Goal: Navigation & Orientation: Find specific page/section

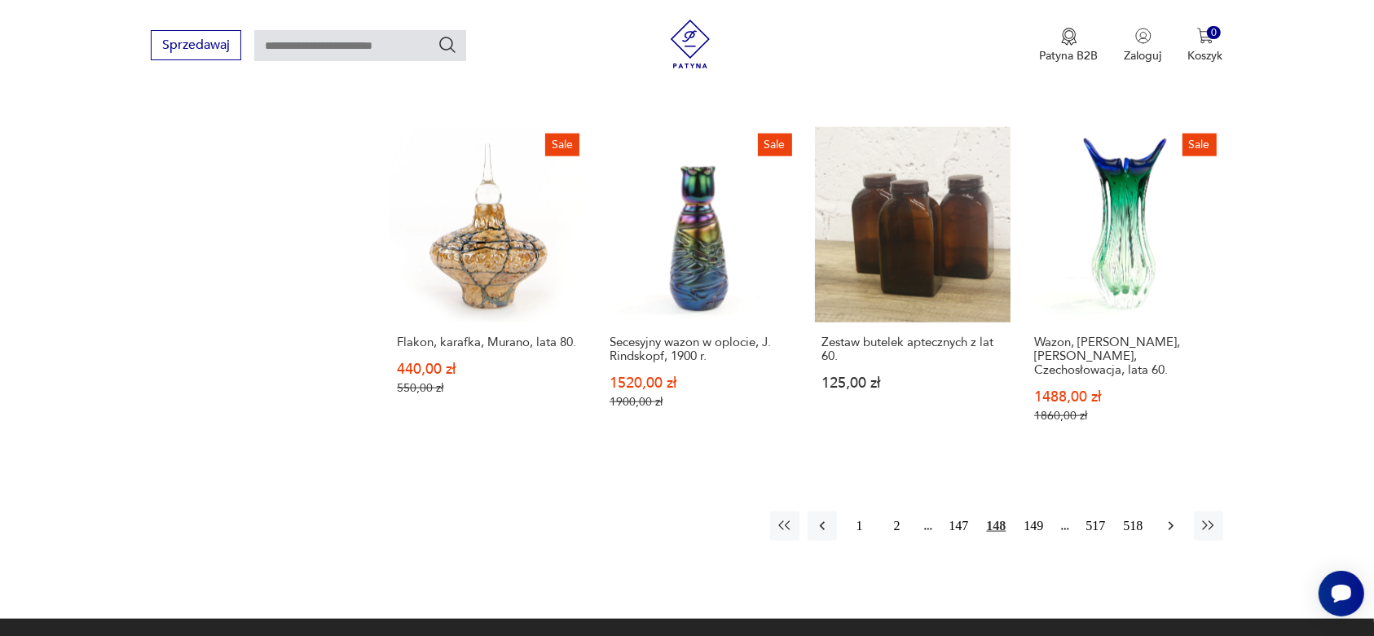
click at [1167, 518] on icon "button" at bounding box center [1171, 526] width 16 height 16
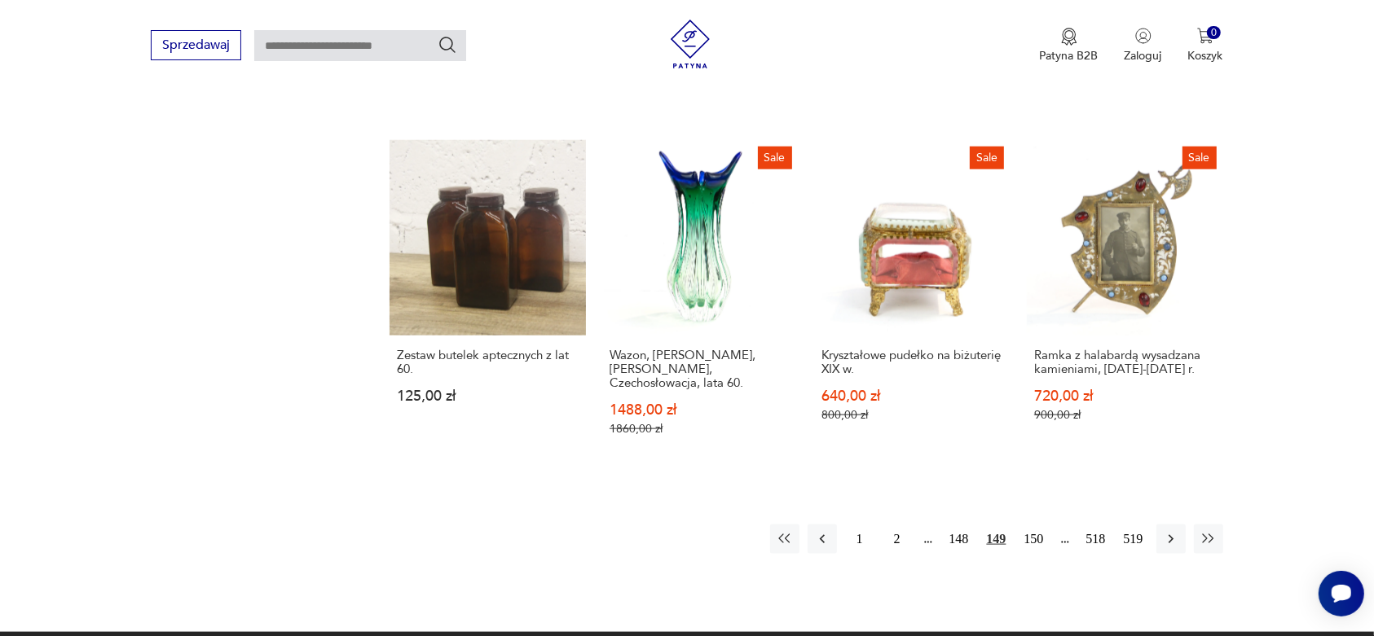
scroll to position [1655, 0]
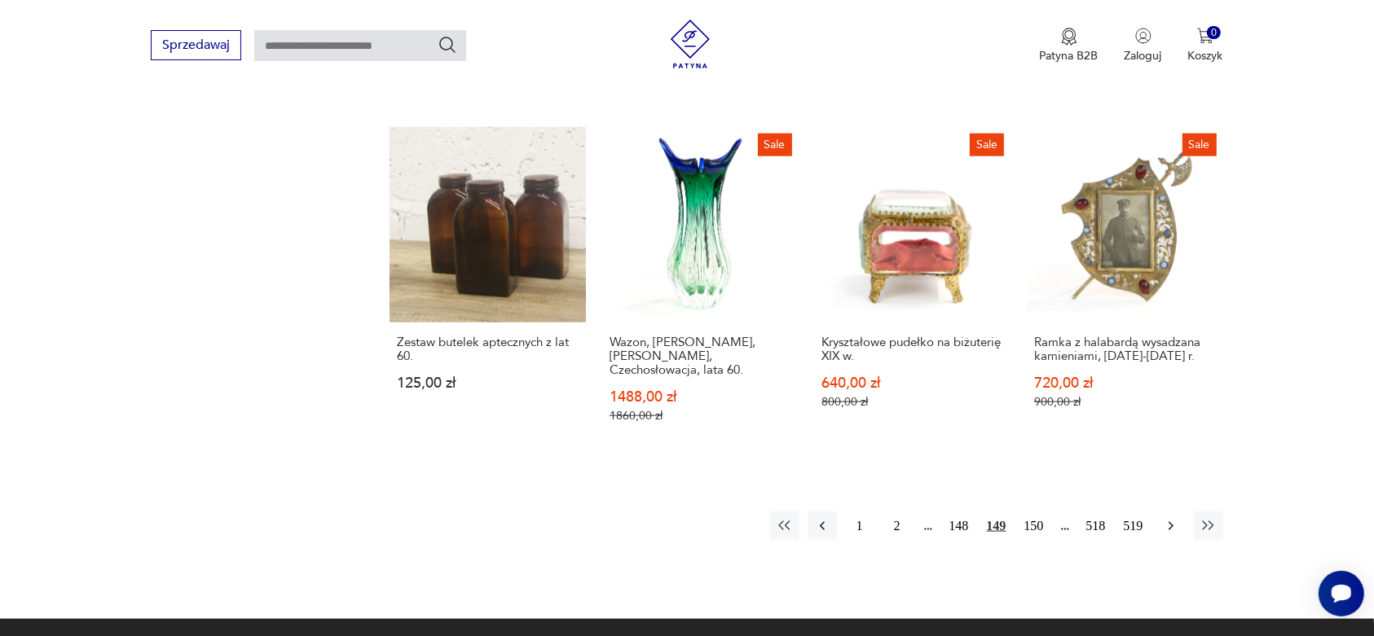
click at [1166, 518] on icon "button" at bounding box center [1171, 526] width 16 height 16
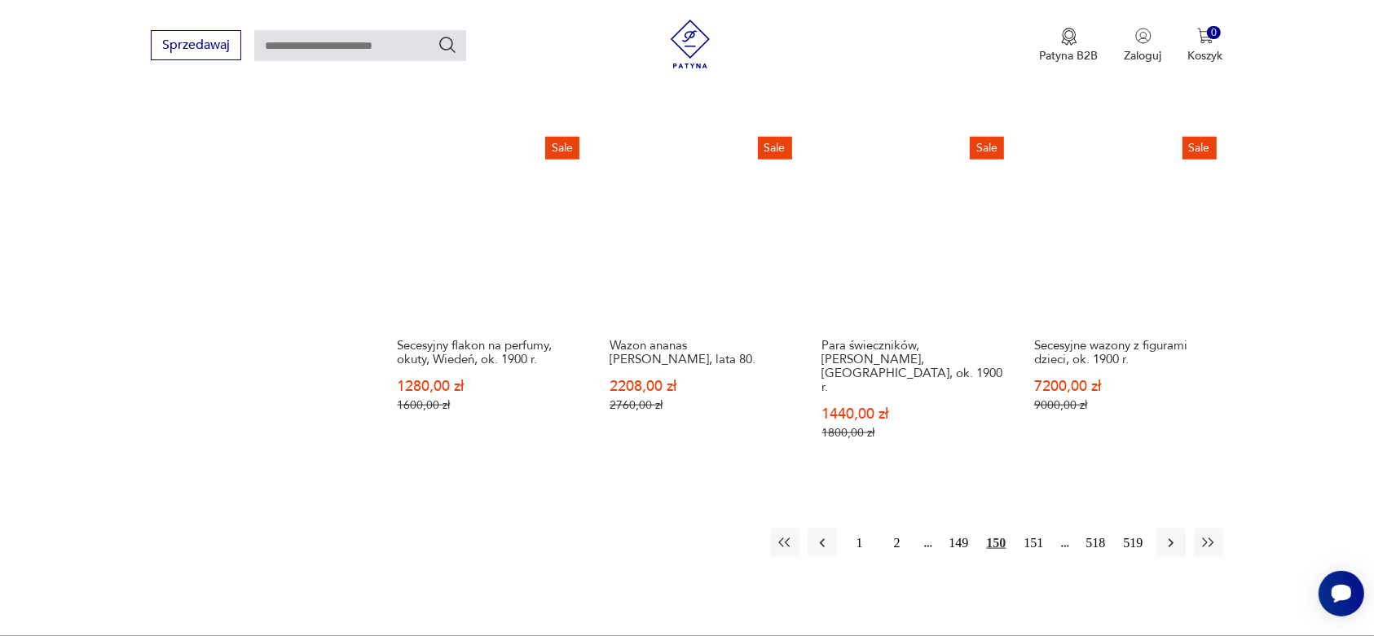
scroll to position [1655, 0]
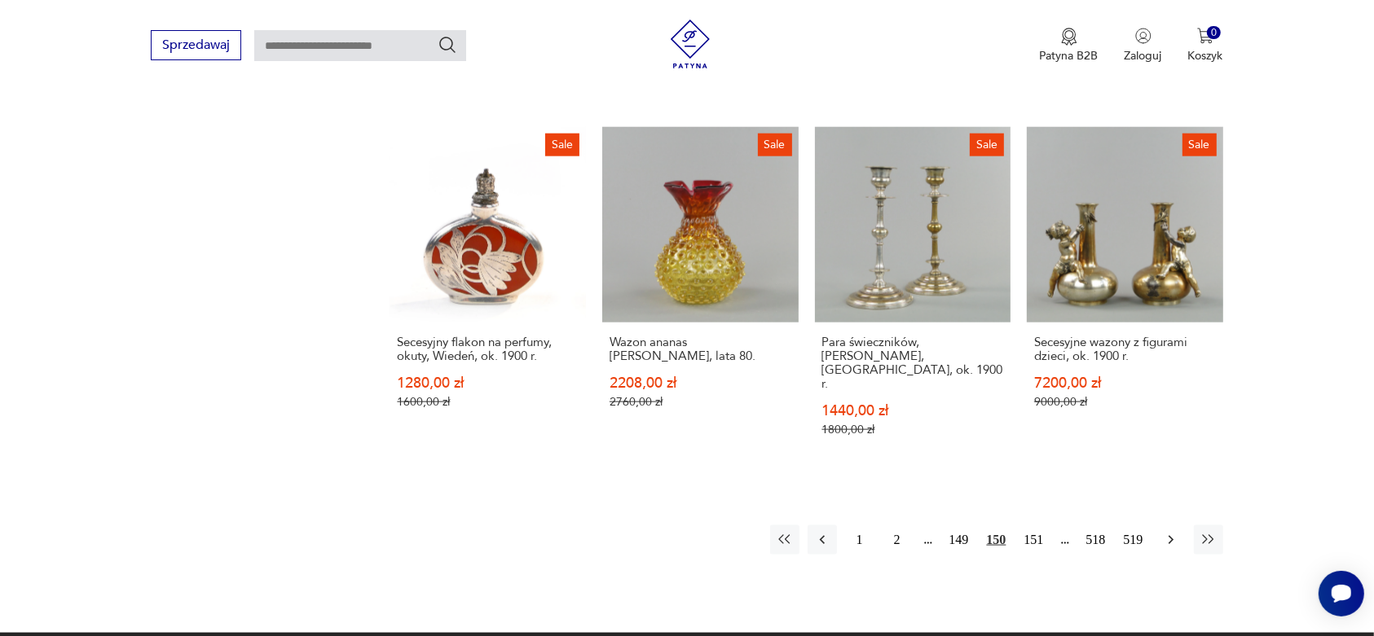
click at [1170, 532] on icon "button" at bounding box center [1171, 540] width 16 height 16
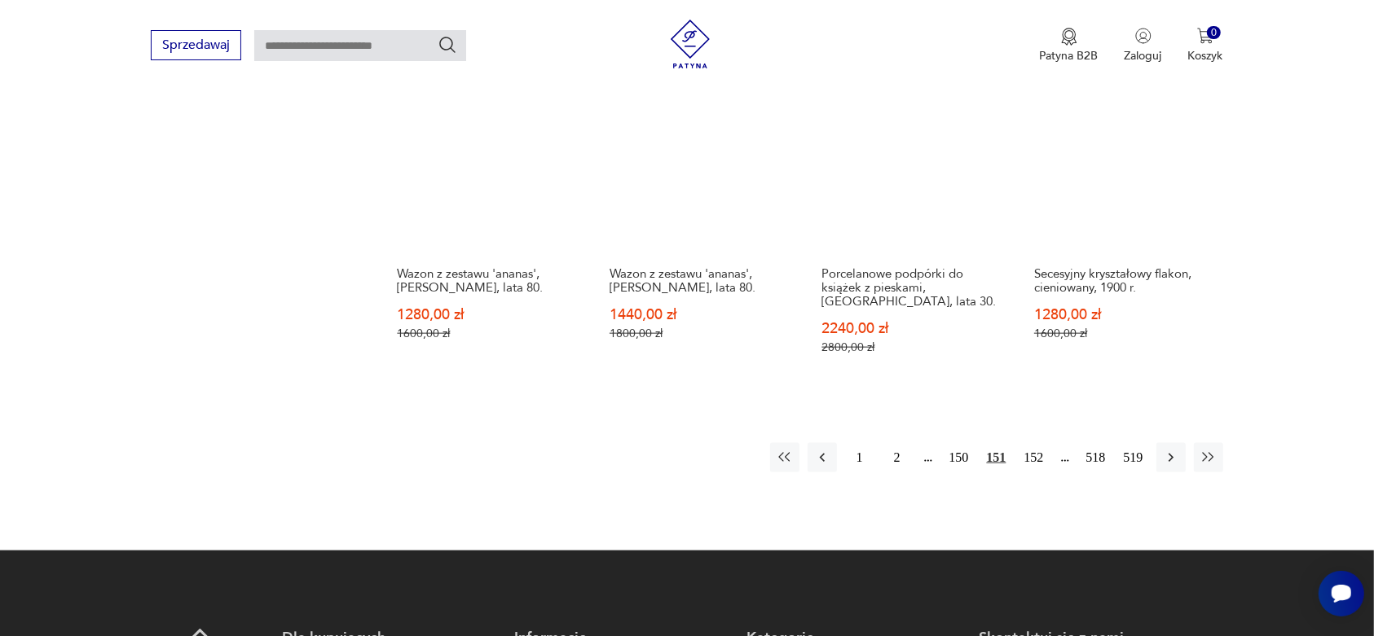
scroll to position [1756, 0]
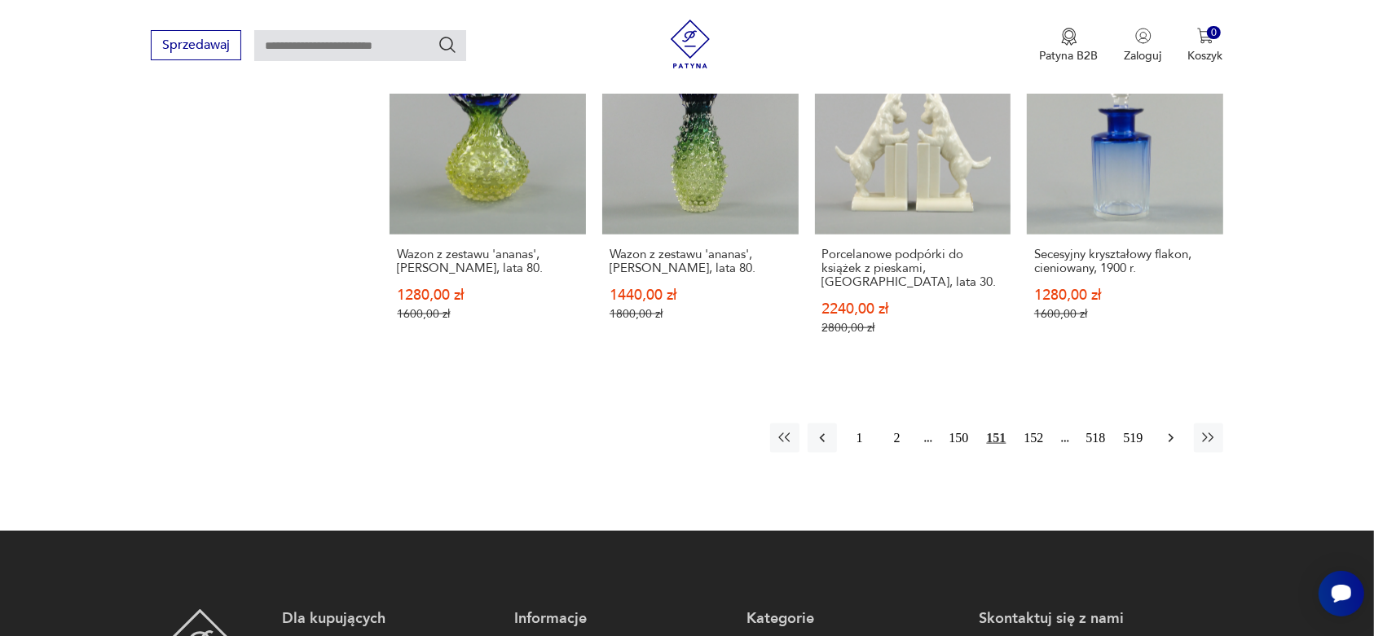
click at [1167, 430] on icon "button" at bounding box center [1171, 438] width 16 height 16
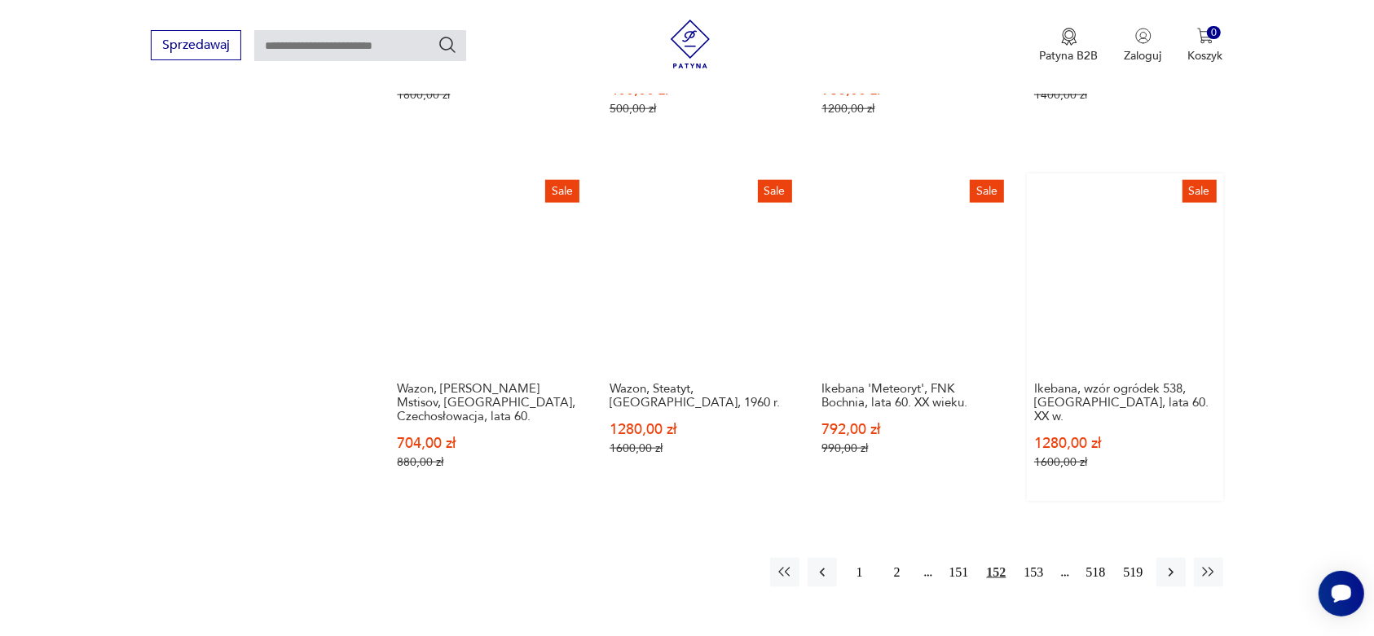
scroll to position [1655, 0]
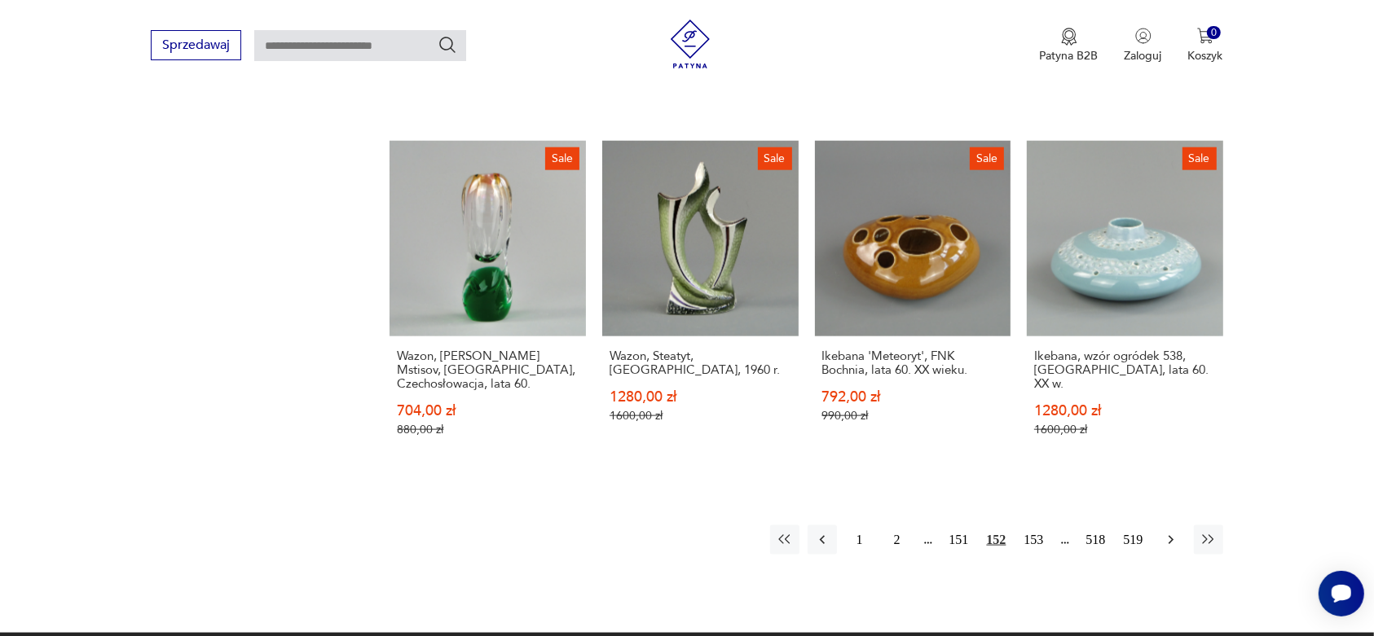
click at [1169, 536] on icon "button" at bounding box center [1169, 540] width 5 height 9
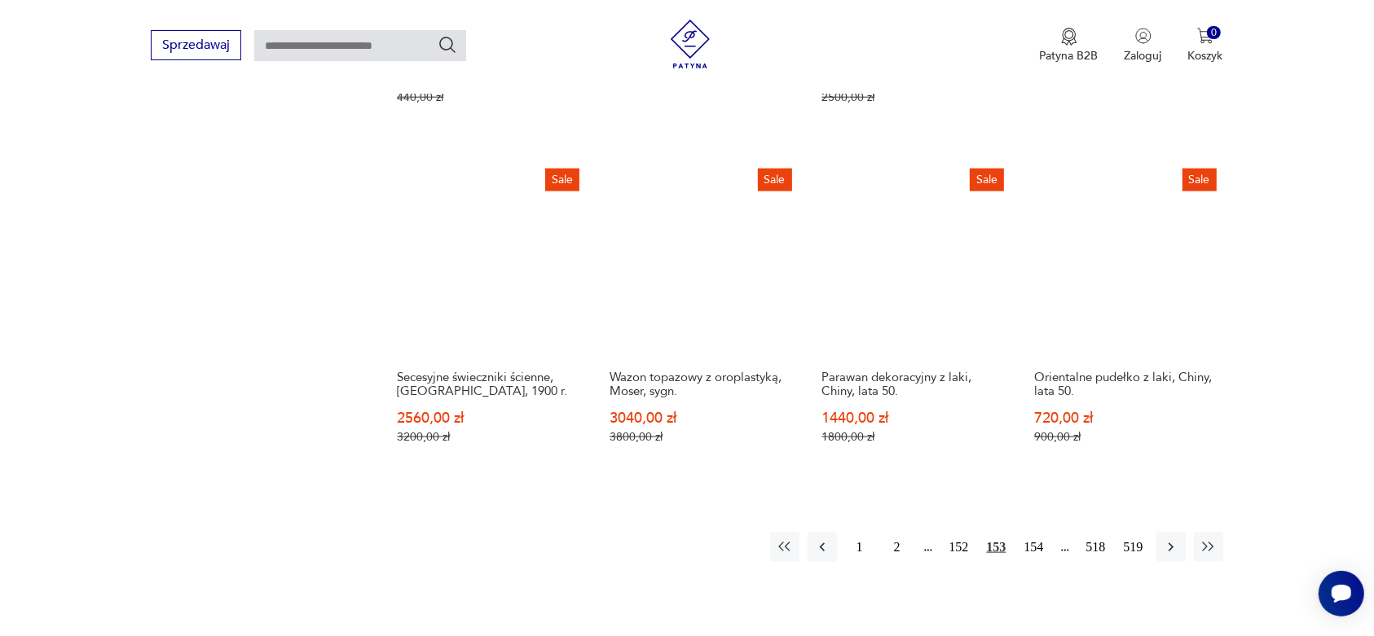
scroll to position [1655, 0]
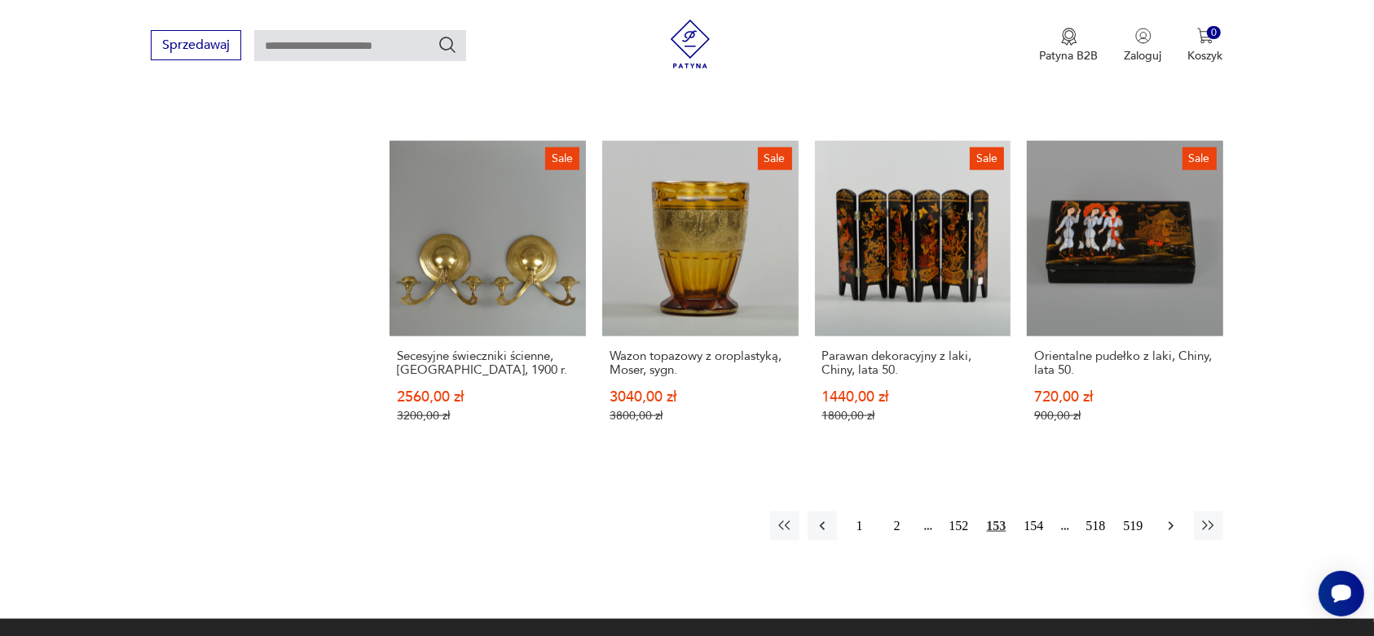
click at [1172, 518] on icon "button" at bounding box center [1171, 526] width 16 height 16
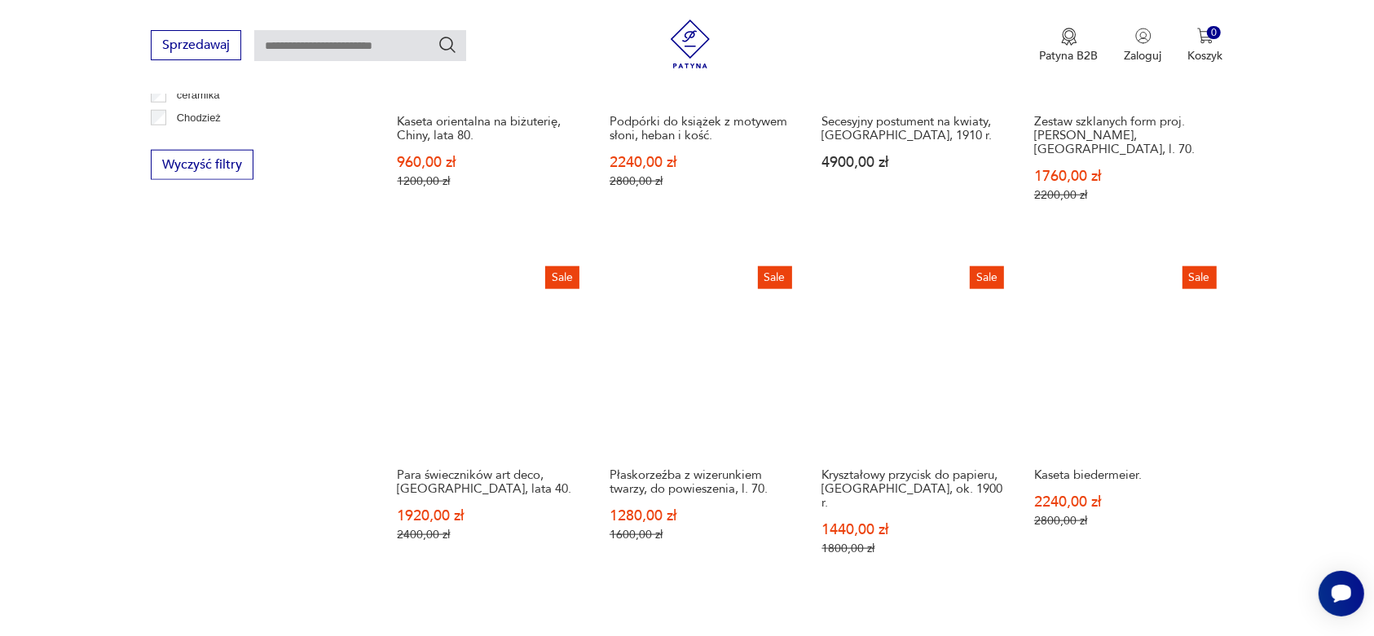
scroll to position [1553, 0]
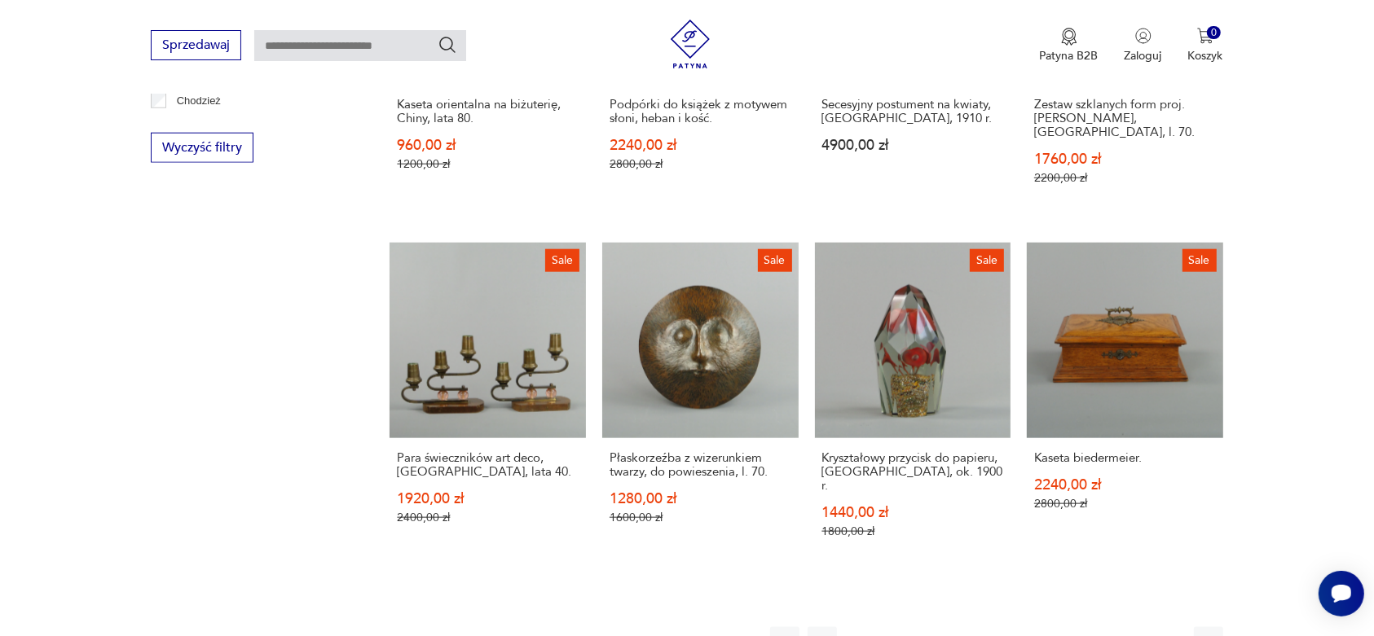
click at [1172, 634] on icon "button" at bounding box center [1171, 642] width 16 height 16
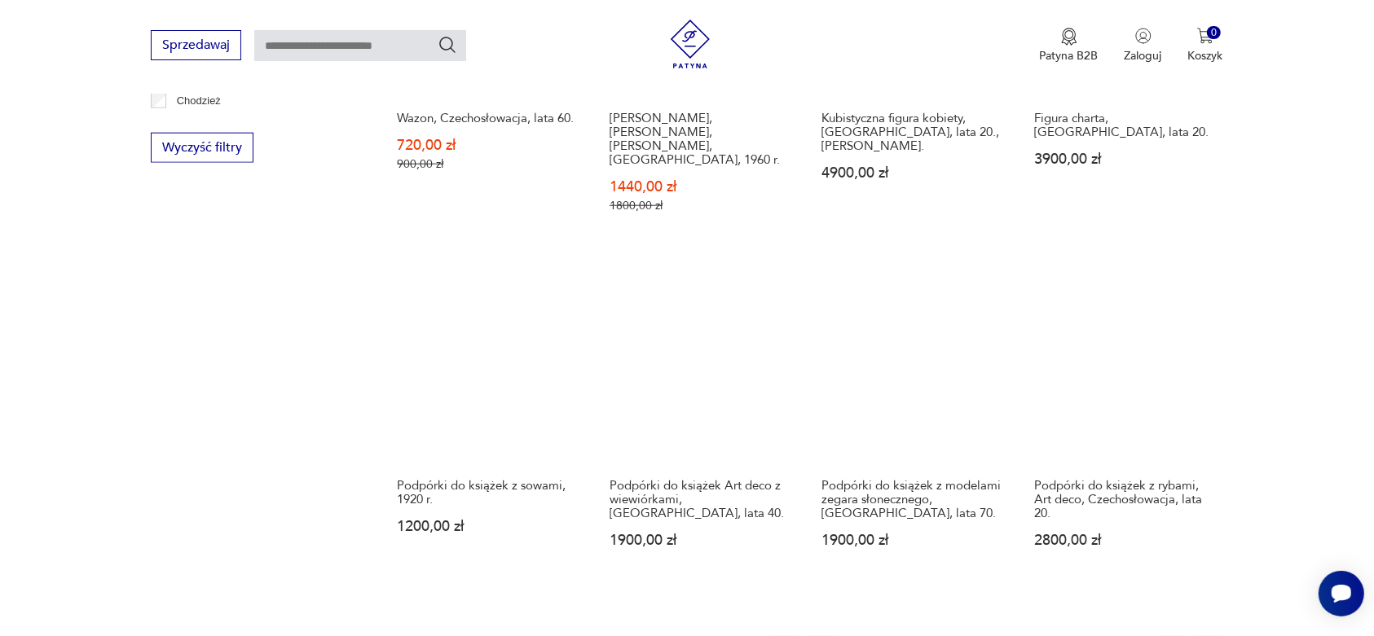
scroll to position [1655, 0]
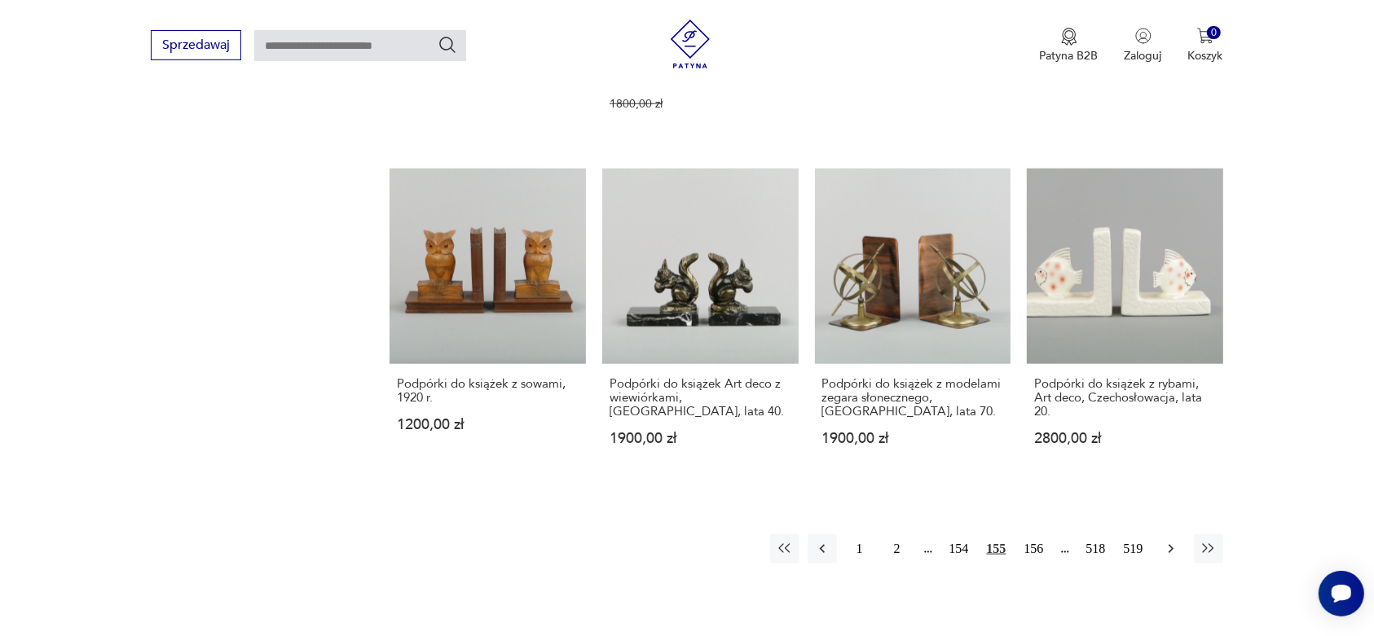
click at [1170, 534] on button "button" at bounding box center [1170, 548] width 29 height 29
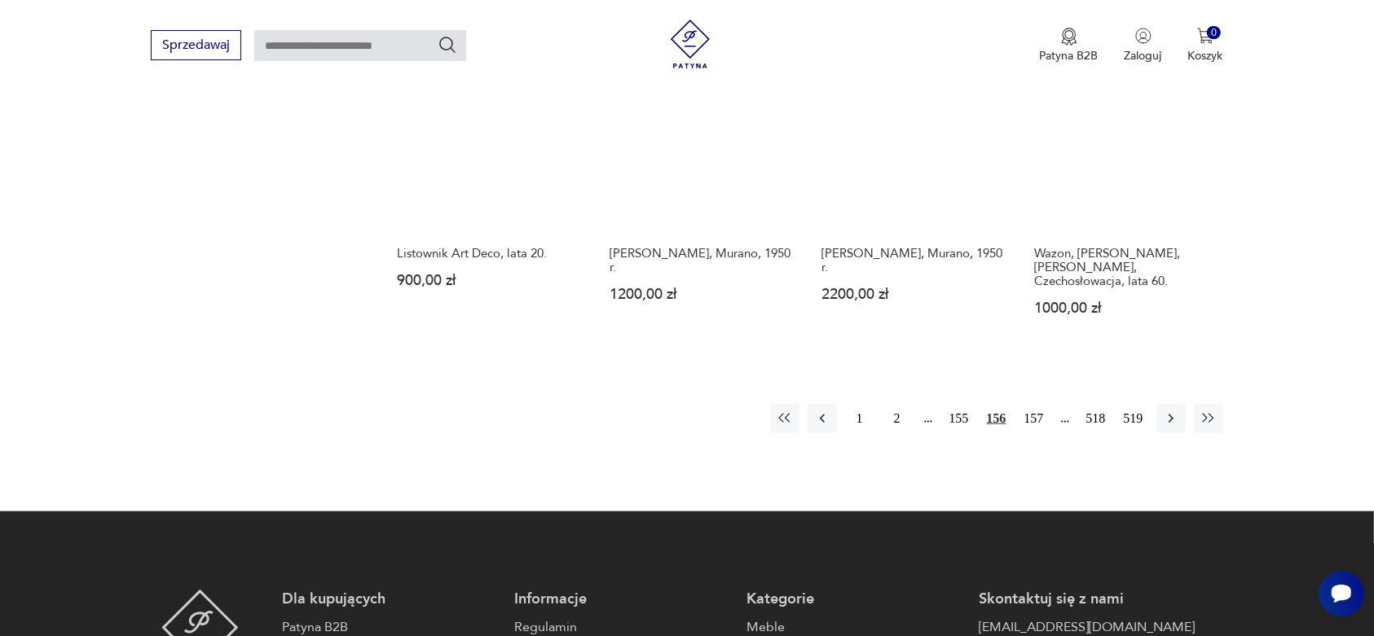
scroll to position [1756, 0]
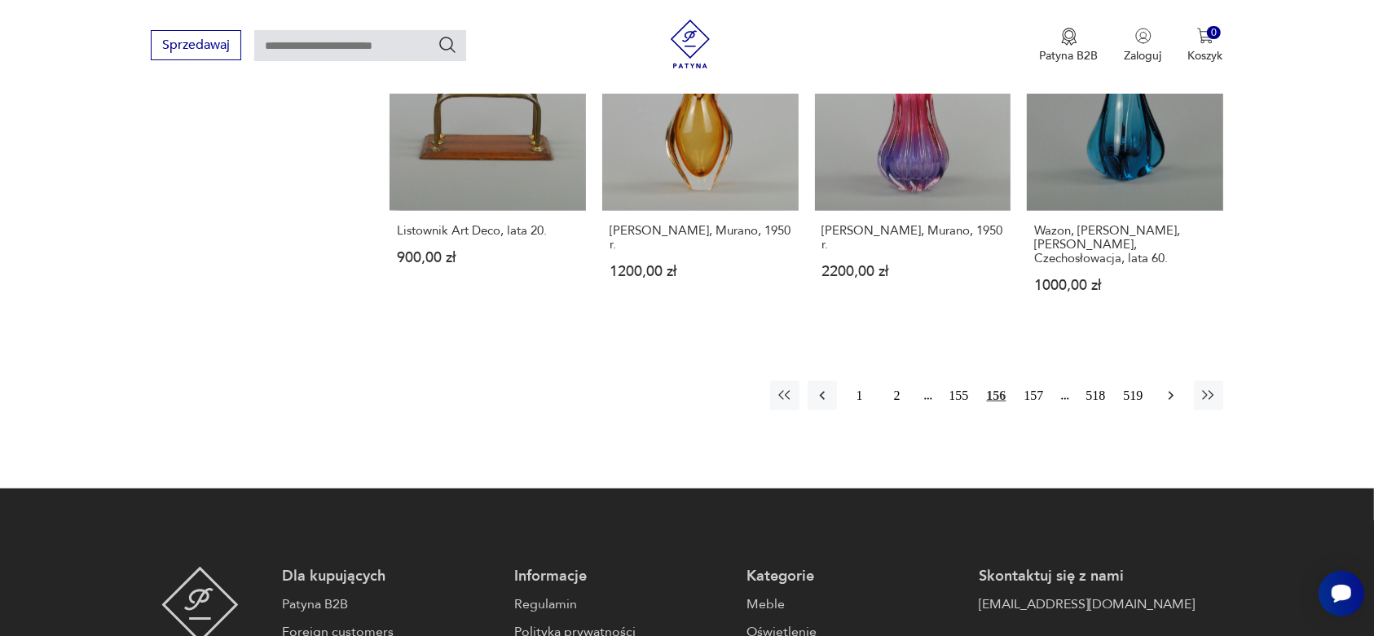
click at [1169, 388] on icon "button" at bounding box center [1171, 396] width 16 height 16
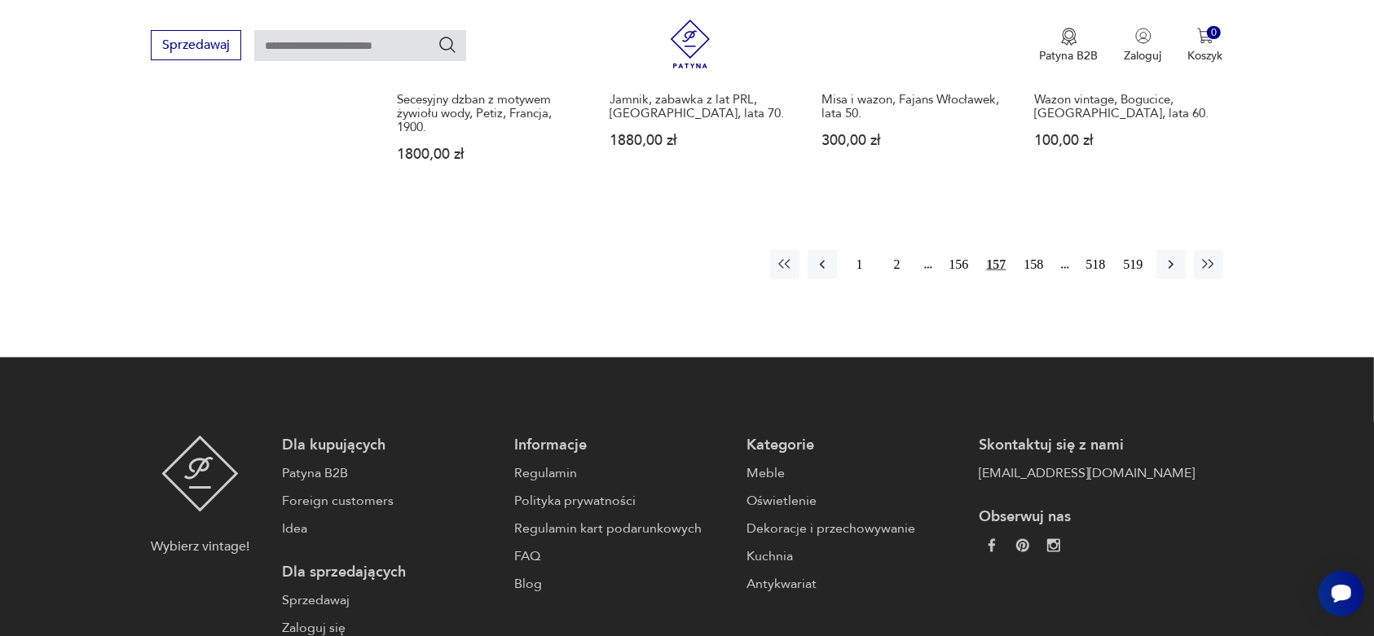
scroll to position [1858, 0]
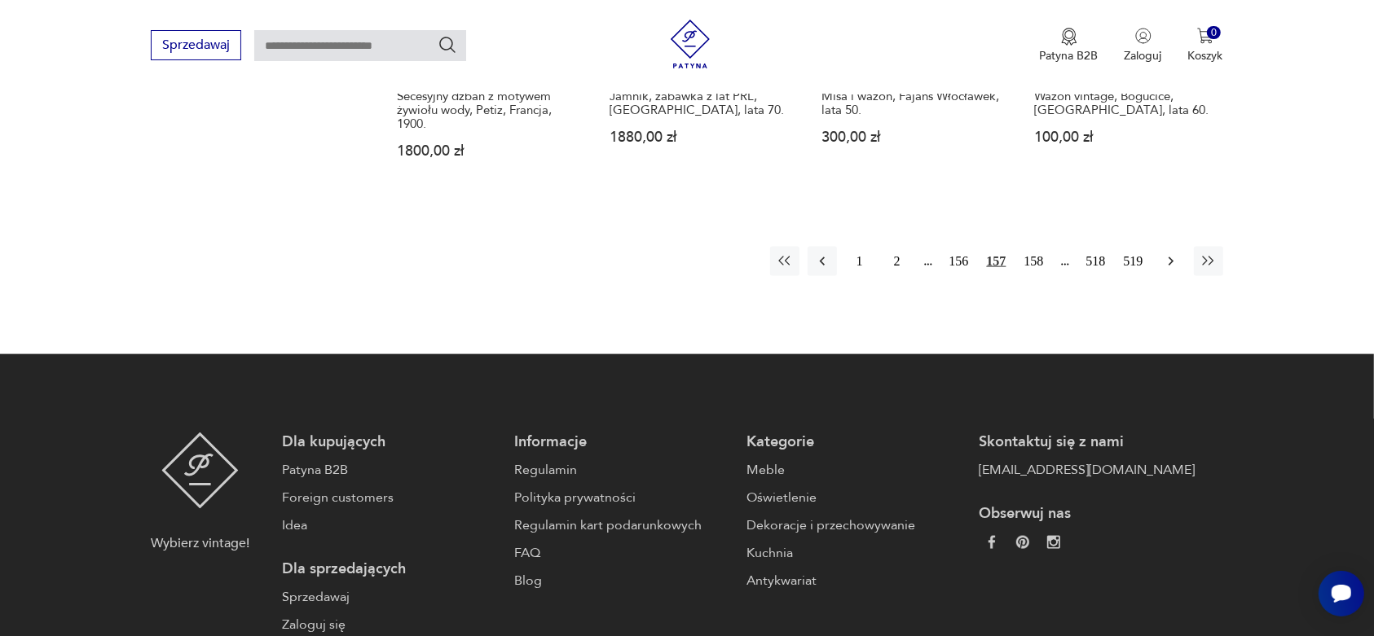
click at [1174, 253] on icon "button" at bounding box center [1171, 261] width 16 height 16
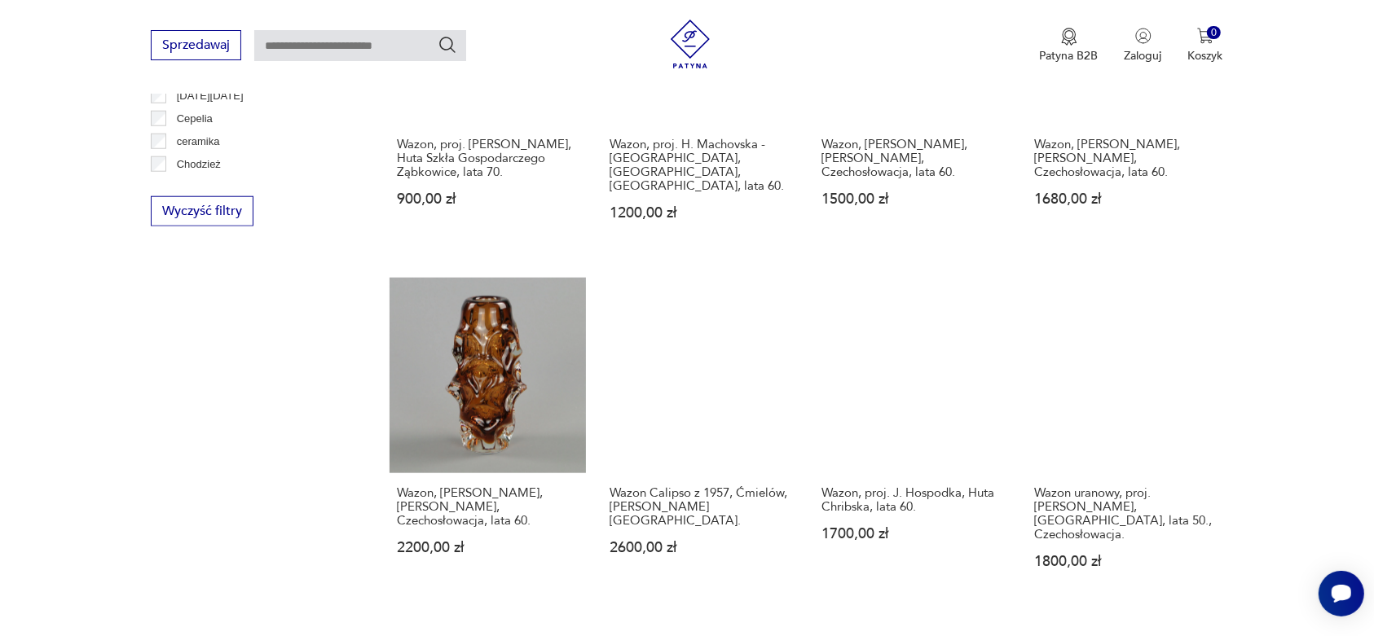
scroll to position [1756, 0]
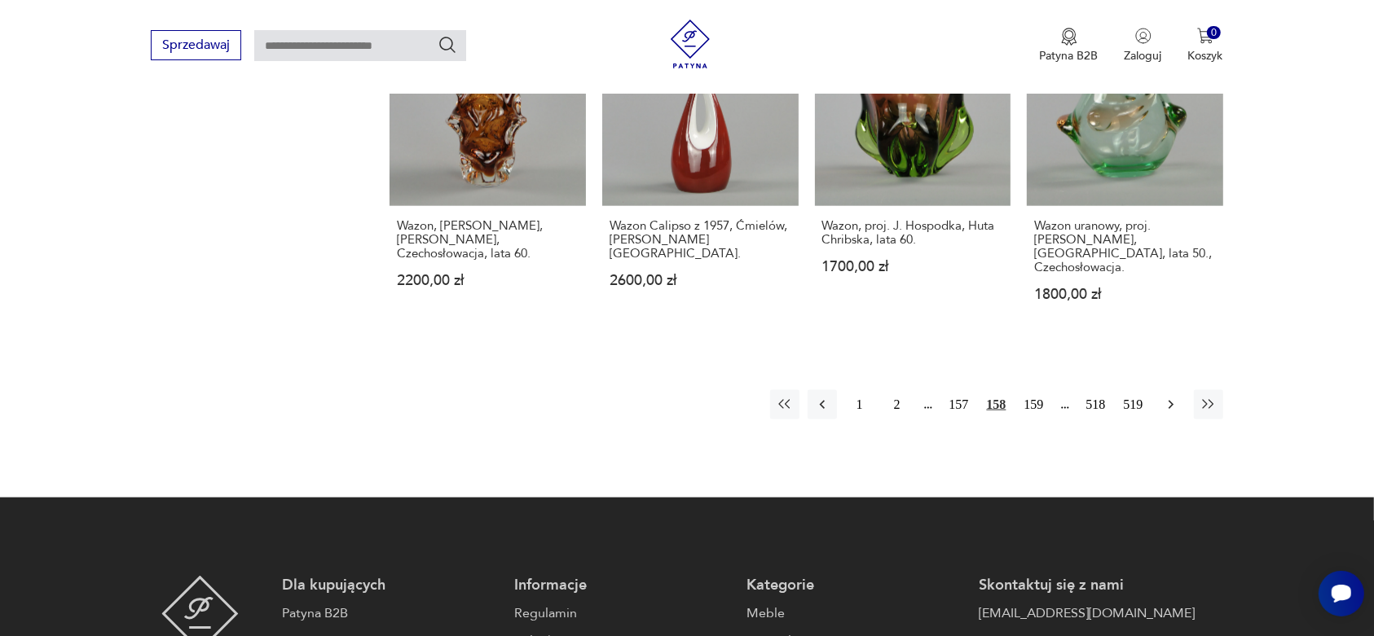
click at [1170, 397] on icon "button" at bounding box center [1171, 405] width 16 height 16
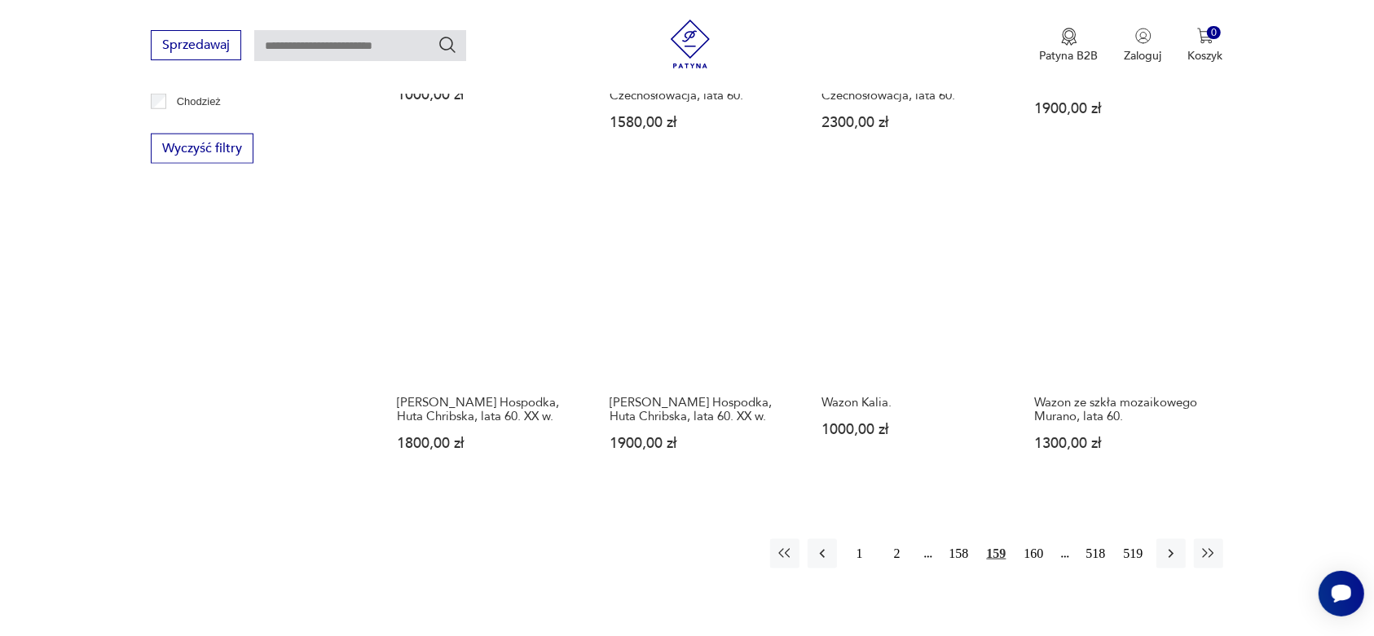
scroll to position [1553, 0]
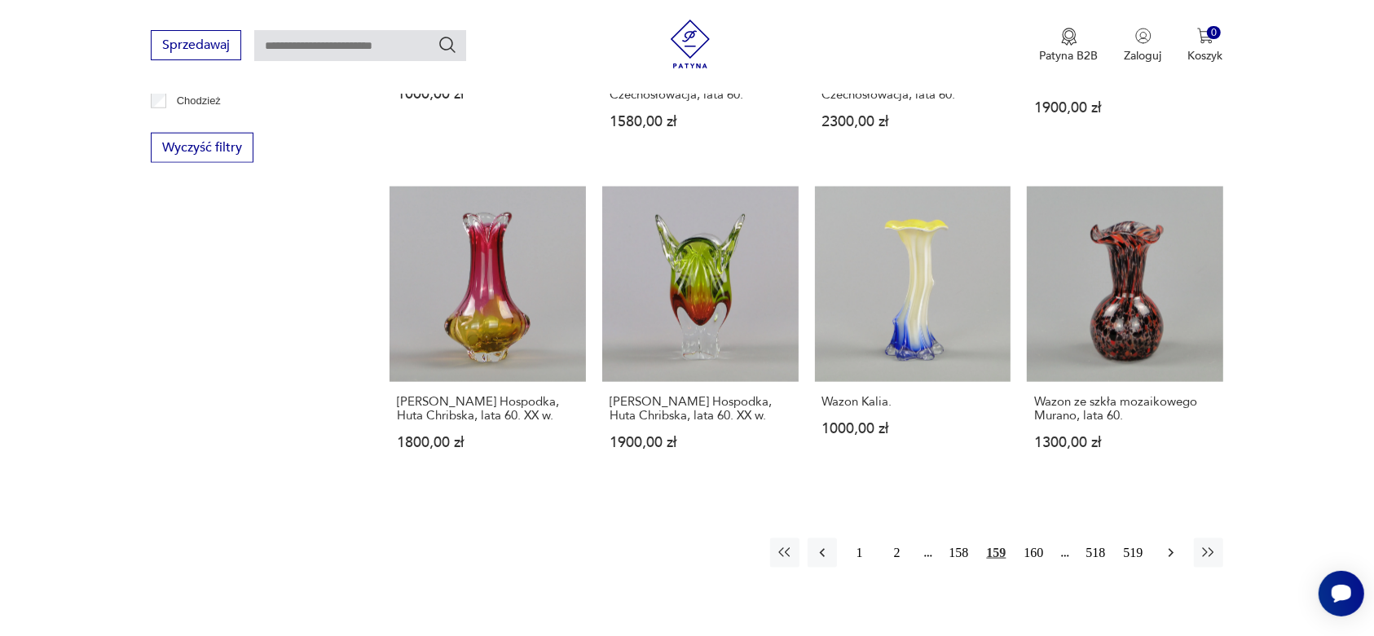
click at [1169, 549] on icon "button" at bounding box center [1169, 553] width 5 height 9
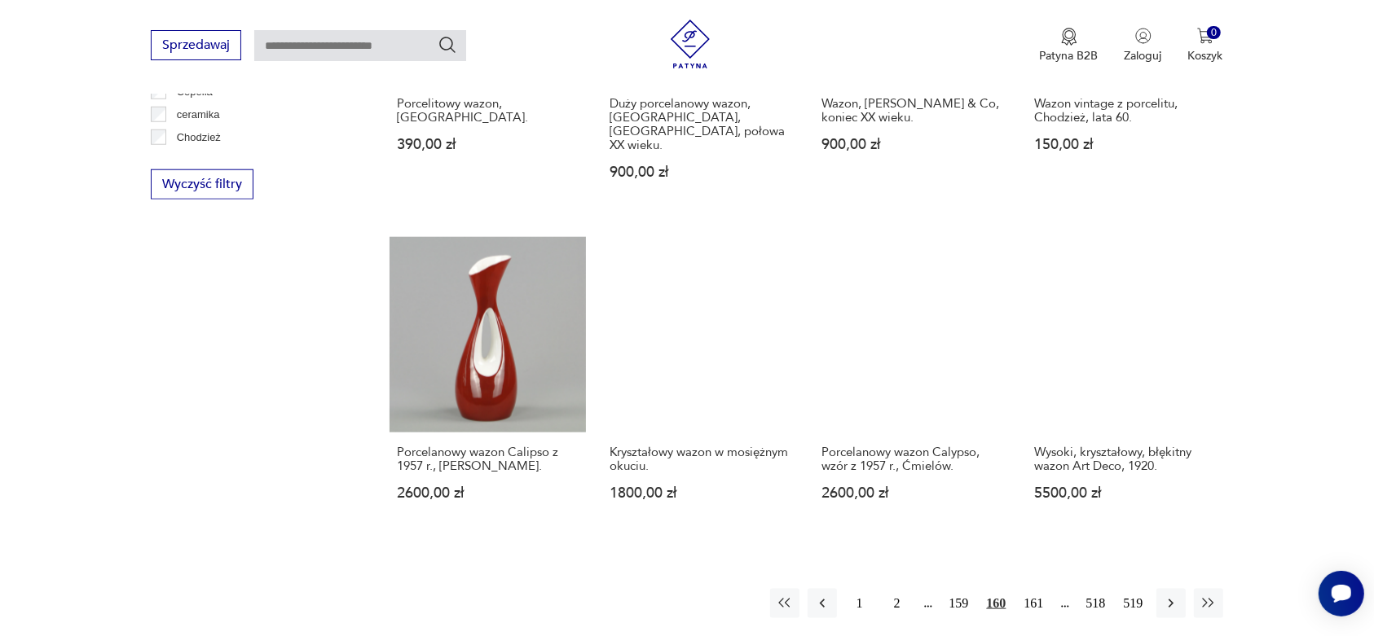
scroll to position [1553, 0]
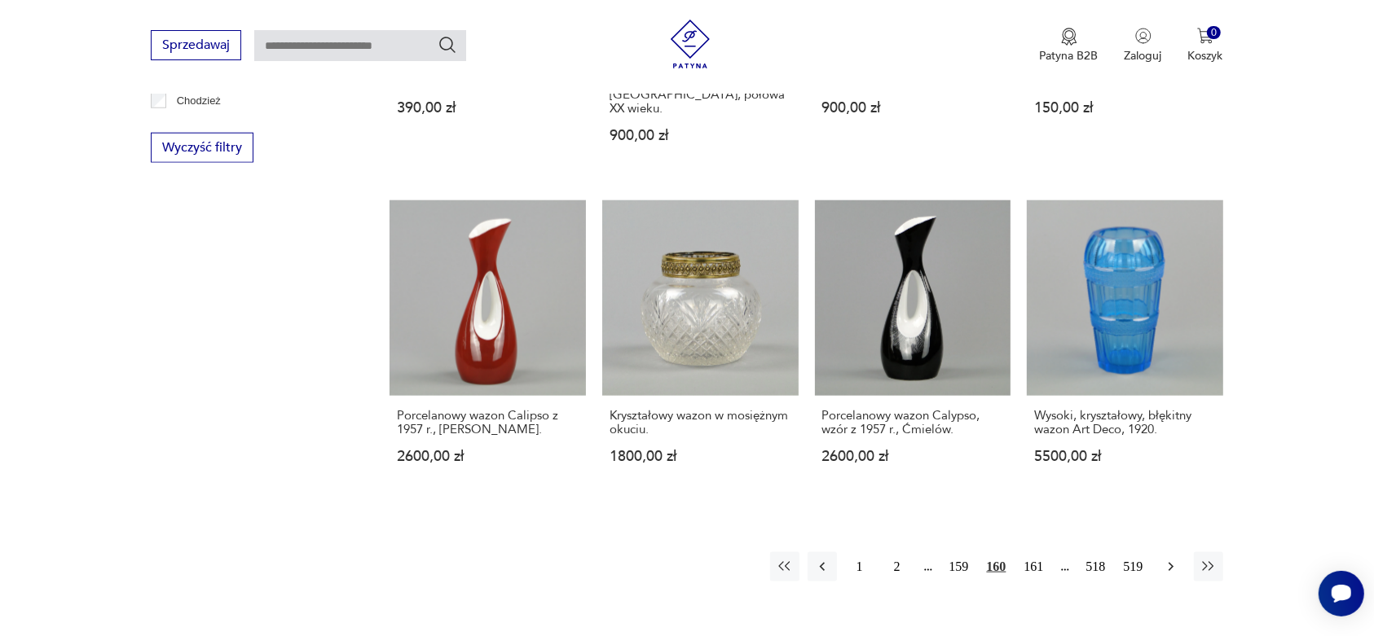
click at [1163, 559] on icon "button" at bounding box center [1171, 567] width 16 height 16
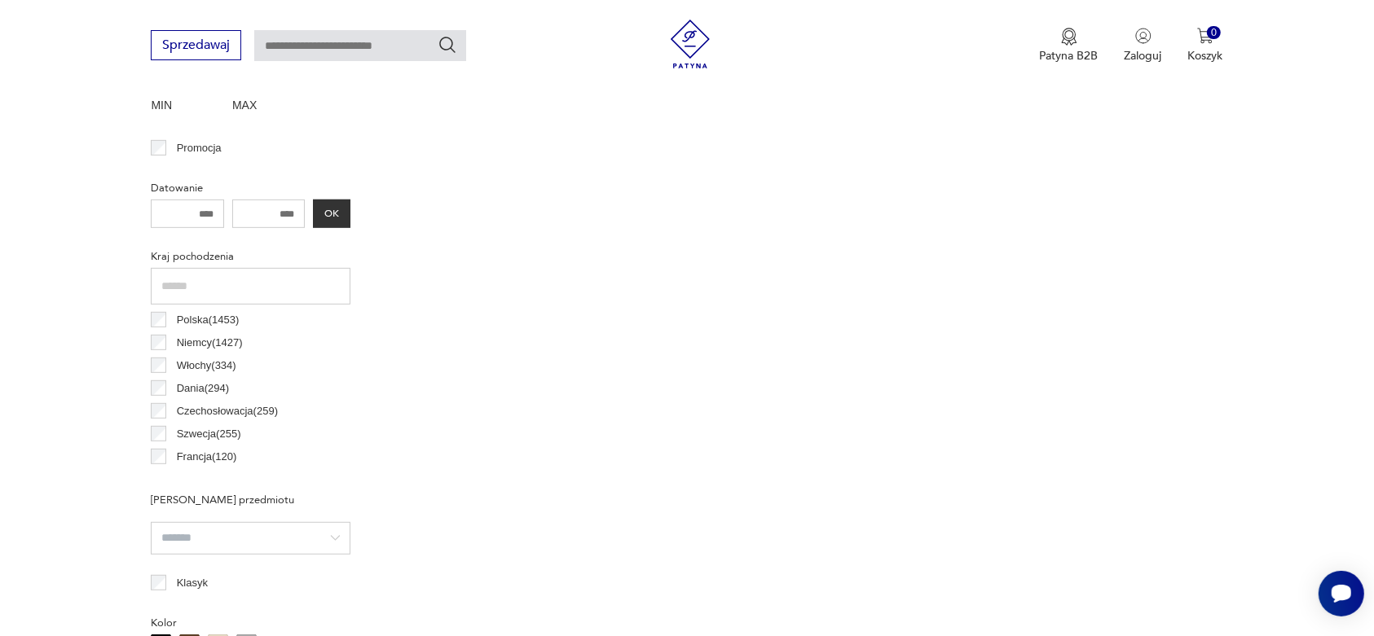
scroll to position [433, 0]
